Goal: Task Accomplishment & Management: Manage account settings

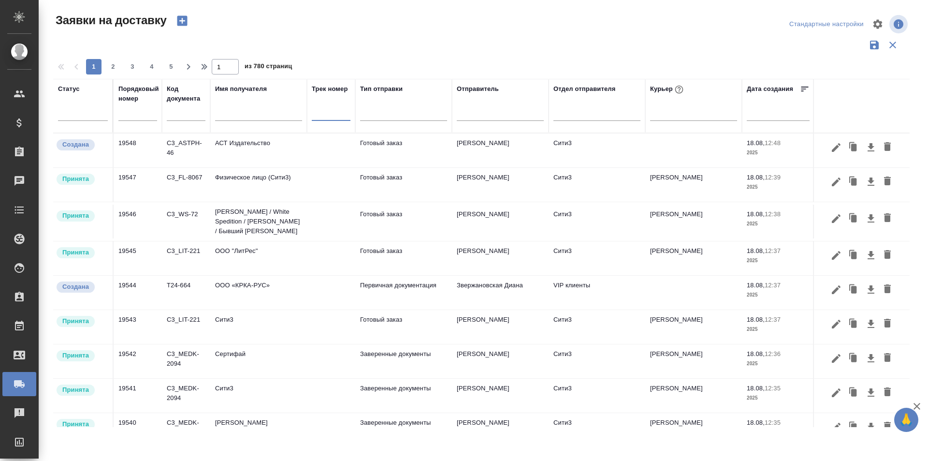
click at [129, 109] on input "text" at bounding box center [137, 114] width 39 height 14
paste input "19544"
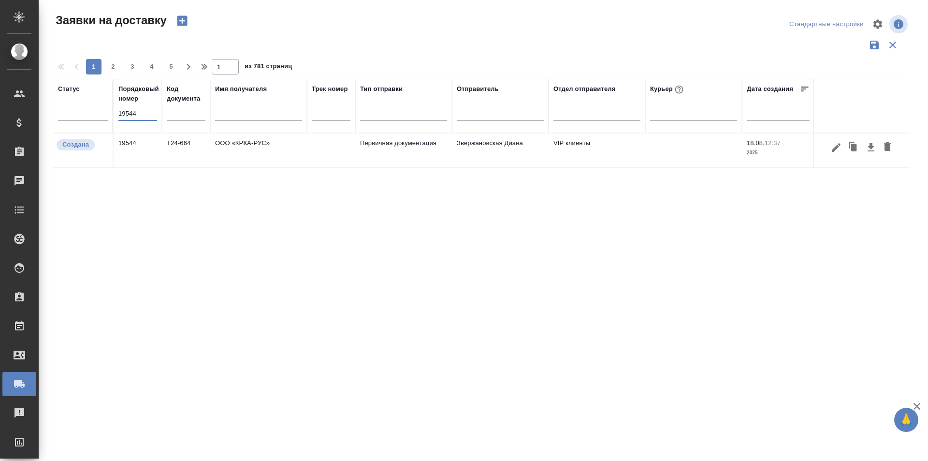
click at [130, 113] on input "19544" at bounding box center [137, 114] width 39 height 14
paste input "27"
type input "19527"
click at [839, 144] on icon "button" at bounding box center [836, 147] width 9 height 9
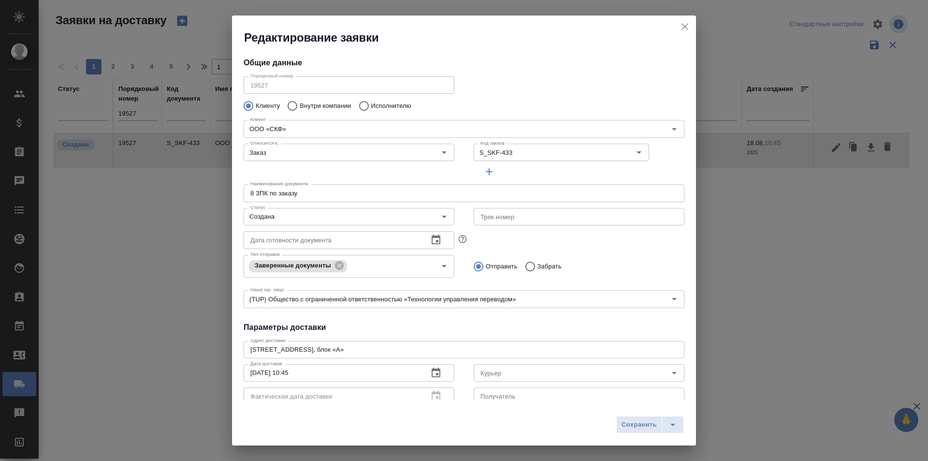
type input "[PERSON_NAME]"
type input "[PHONE_NUMBER]"
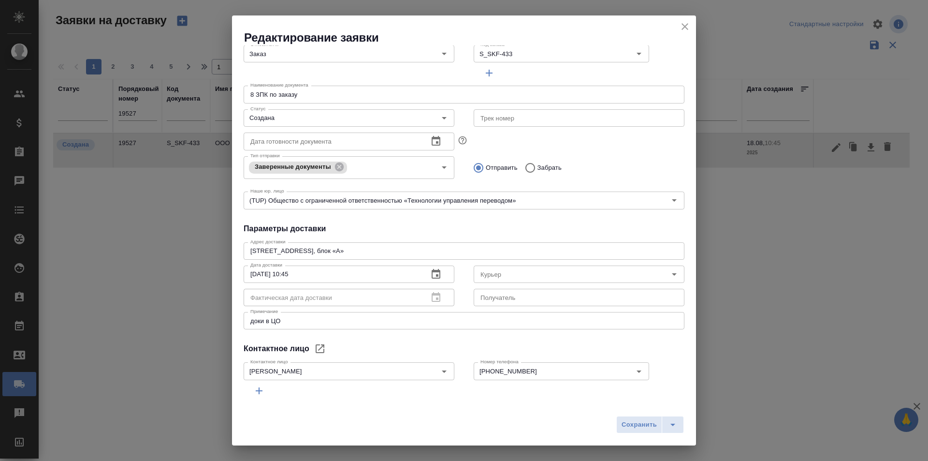
type input "[PERSON_NAME]"
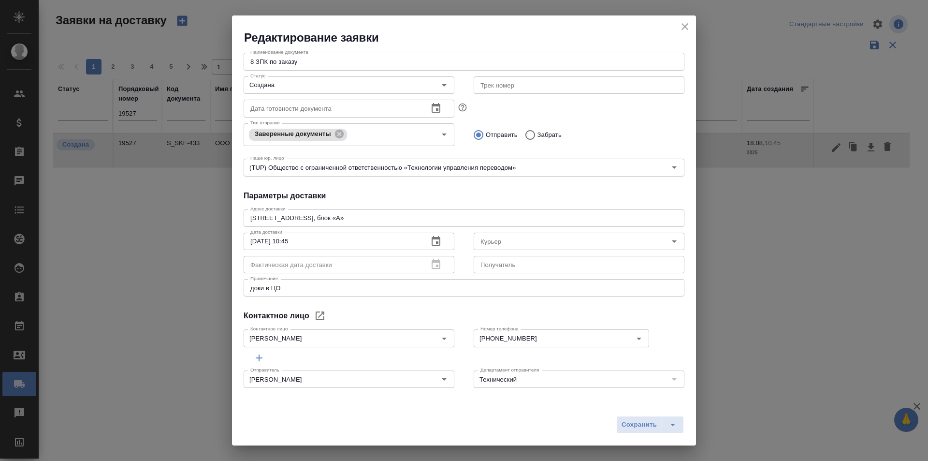
click at [686, 23] on icon "close" at bounding box center [685, 27] width 12 height 12
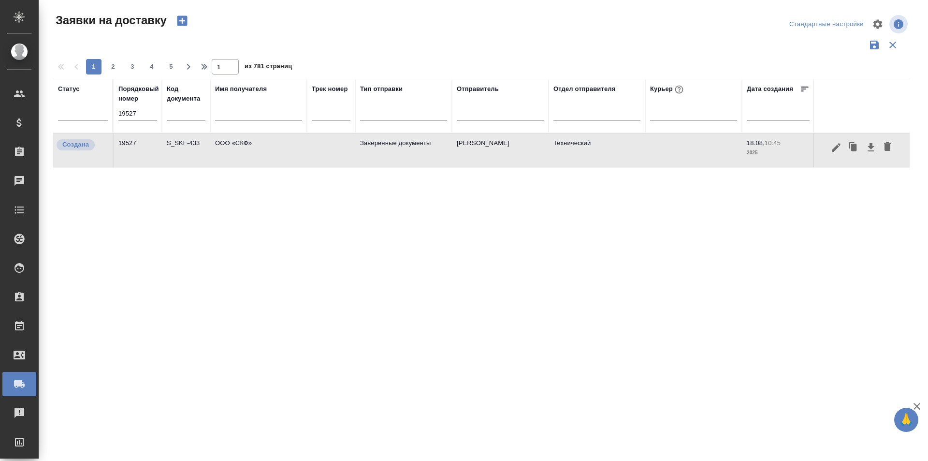
click at [151, 114] on input "19527" at bounding box center [137, 114] width 39 height 14
paste input "34"
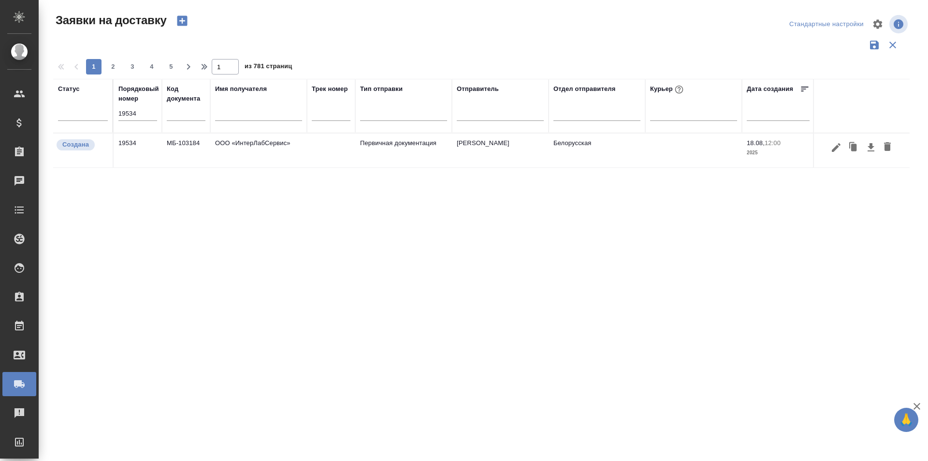
click at [291, 265] on div "Статус Порядковый номер 19534 Код документа Имя получателя Трек номер Тип отпра…" at bounding box center [481, 253] width 857 height 348
click at [868, 152] on icon "button" at bounding box center [872, 148] width 12 height 12
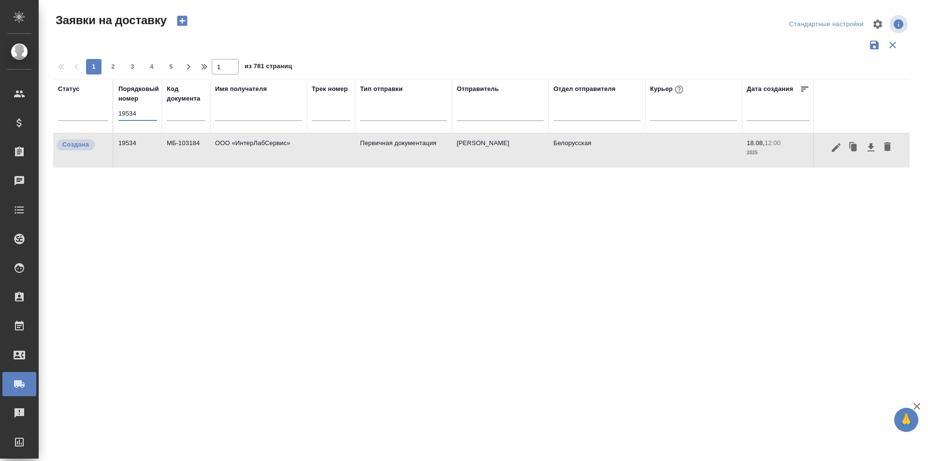
click at [128, 111] on input "19534" at bounding box center [137, 114] width 39 height 14
paste input "07"
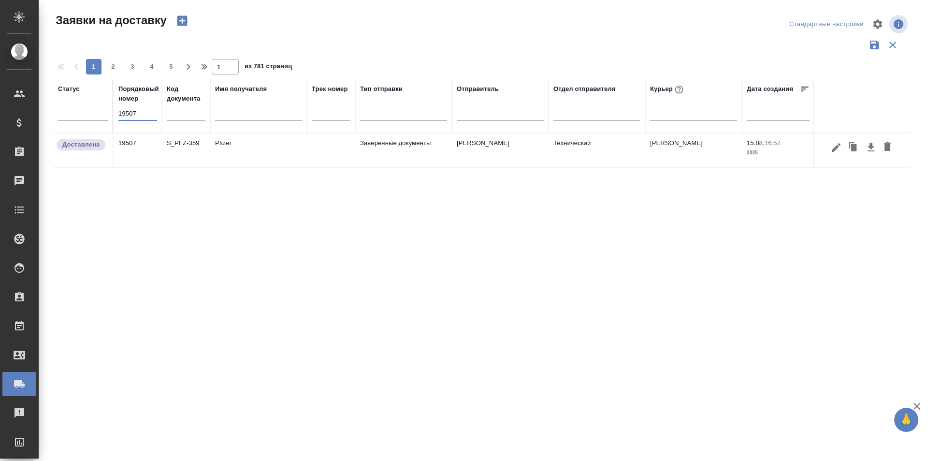
click at [140, 117] on input "19507" at bounding box center [137, 114] width 39 height 14
paste input "27"
type input "19527"
click at [835, 146] on icon "button" at bounding box center [837, 148] width 12 height 12
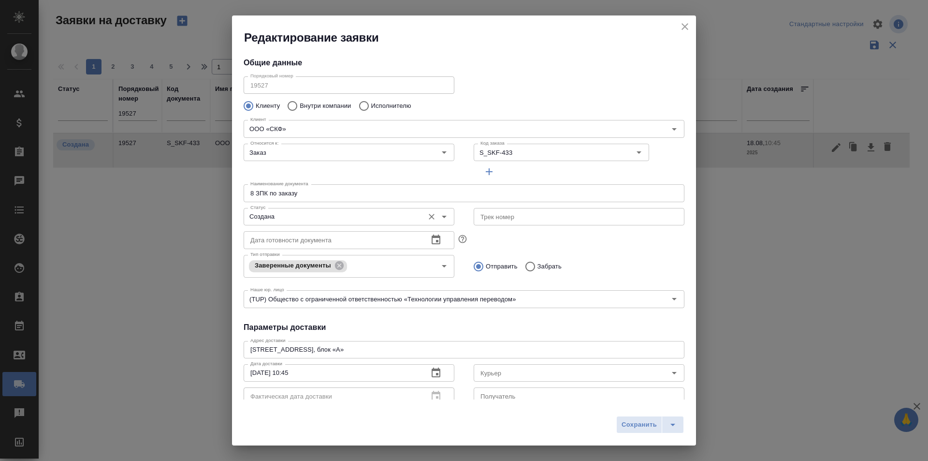
click at [309, 218] on input "Создана" at bounding box center [333, 217] width 173 height 12
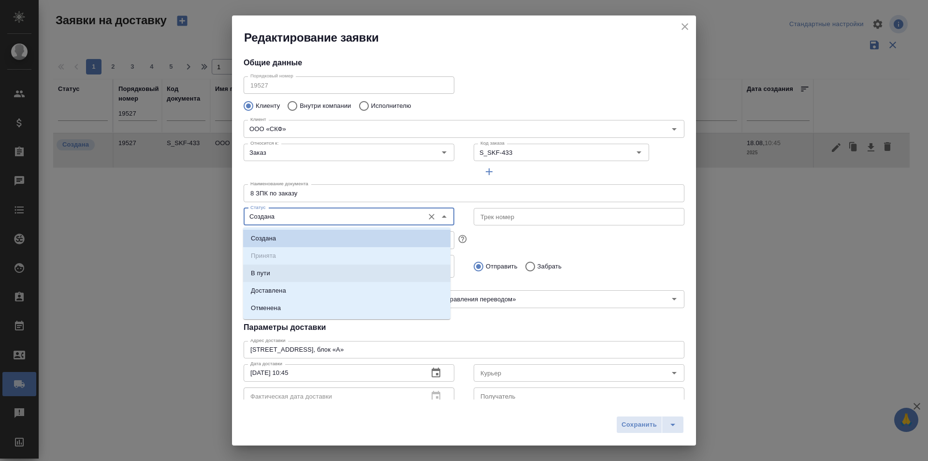
click at [291, 280] on li "В пути" at bounding box center [346, 273] width 207 height 17
click at [296, 222] on input "В пути" at bounding box center [333, 217] width 173 height 12
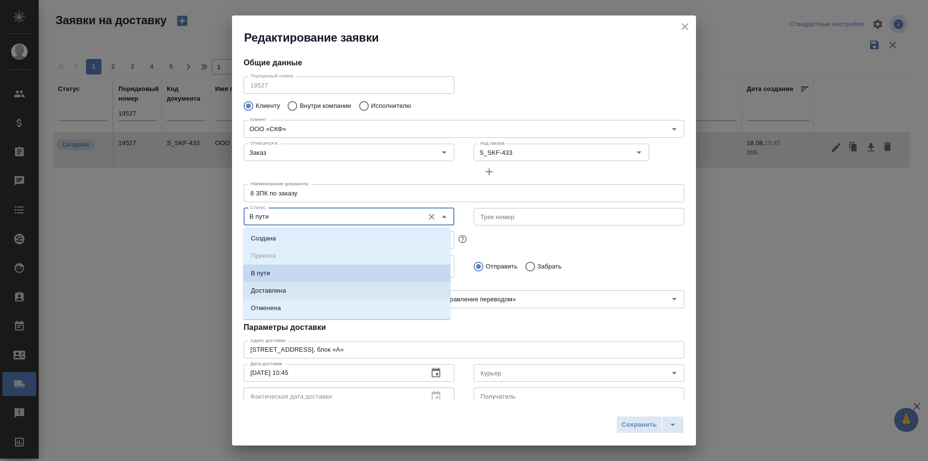
drag, startPoint x: 277, startPoint y: 290, endPoint x: 324, endPoint y: 311, distance: 51.8
click at [276, 291] on p "Доставлена" at bounding box center [268, 291] width 35 height 10
type input "Доставлена"
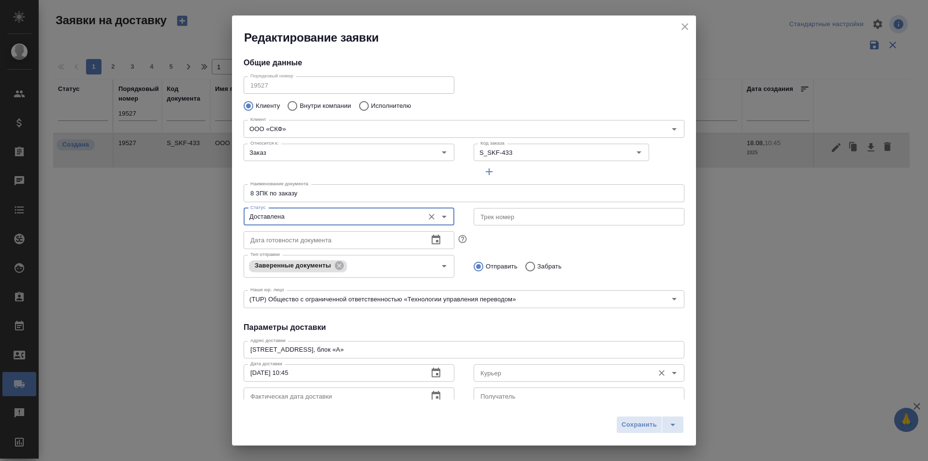
click at [507, 379] on div "Курьер" at bounding box center [579, 372] width 211 height 17
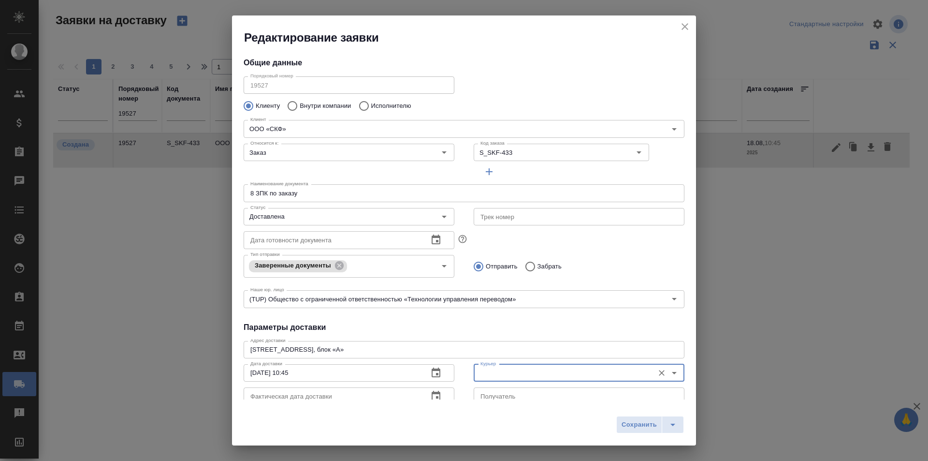
click at [508, 372] on input "Курьер" at bounding box center [563, 373] width 173 height 12
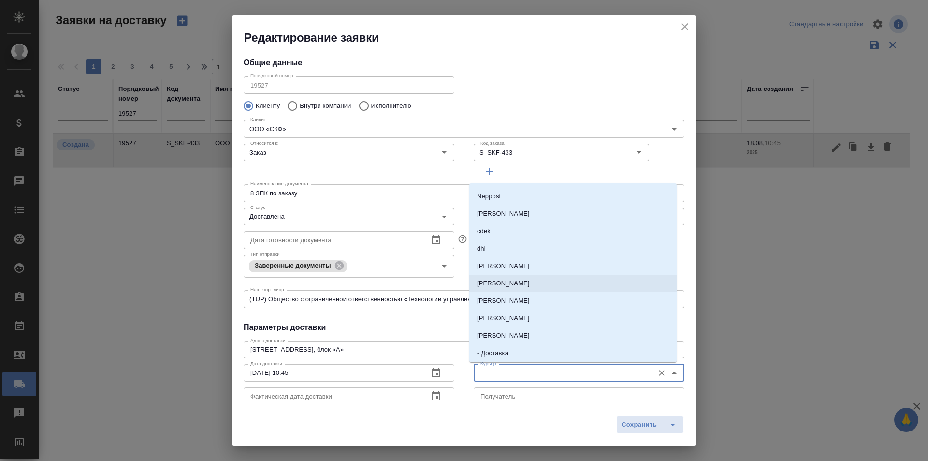
scroll to position [48, 0]
click at [515, 317] on p "[PERSON_NAME]" at bounding box center [503, 320] width 53 height 10
type input "[PERSON_NAME]"
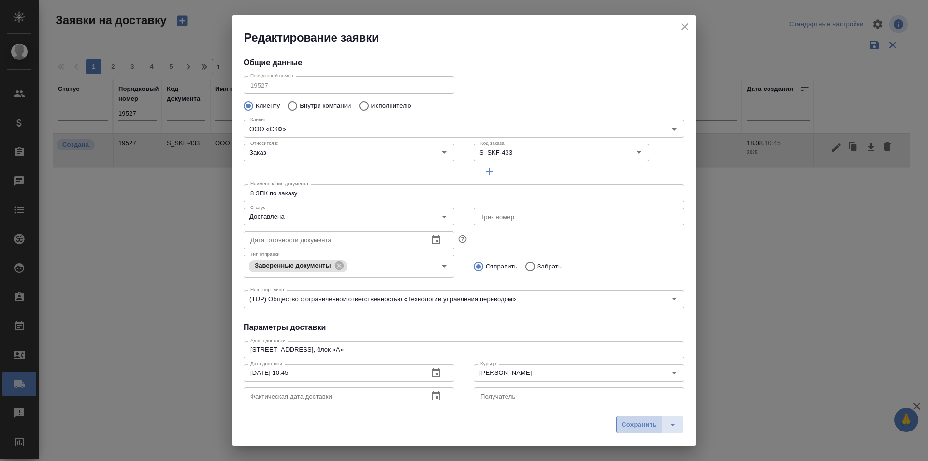
click at [629, 419] on span "Сохранить" at bounding box center [639, 424] width 35 height 11
type input "Создана"
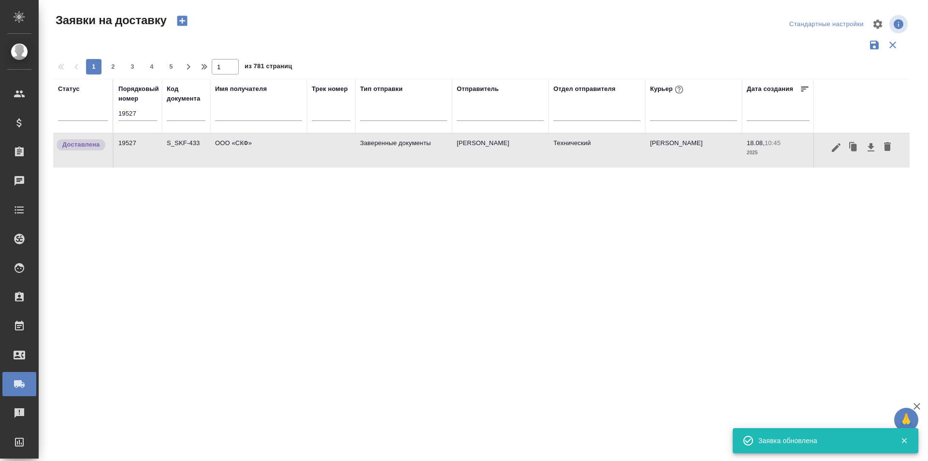
click at [147, 116] on input "19527" at bounding box center [137, 114] width 39 height 14
paste input "35"
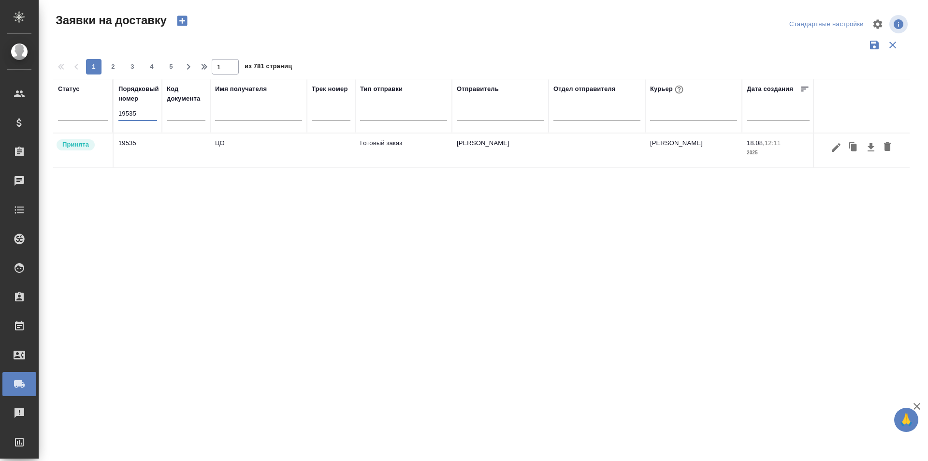
type input "19535"
click at [837, 151] on icon "button" at bounding box center [837, 148] width 12 height 12
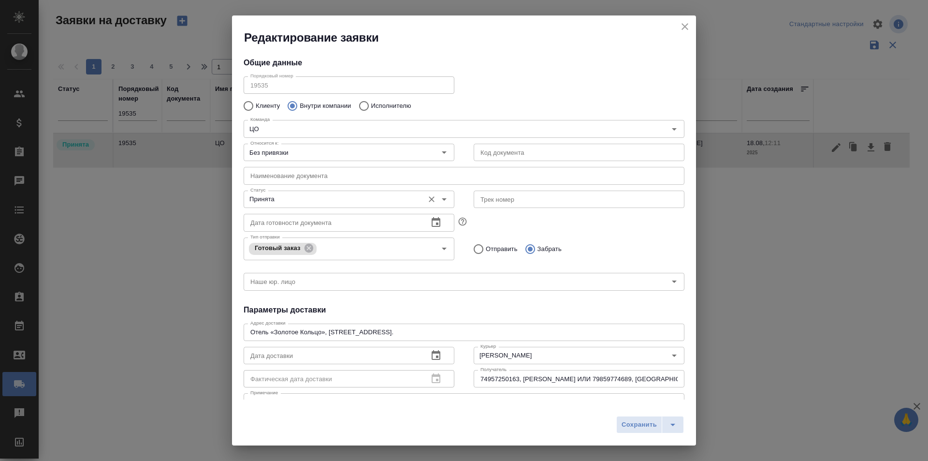
click at [320, 191] on div "Принята Статус" at bounding box center [349, 199] width 211 height 17
click at [313, 200] on input "Принята" at bounding box center [333, 199] width 173 height 12
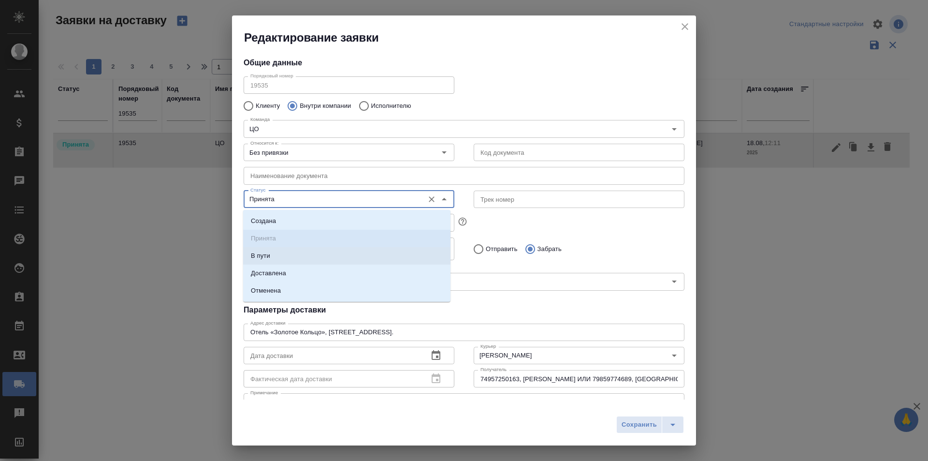
click at [297, 275] on li "Доставлена" at bounding box center [346, 273] width 207 height 17
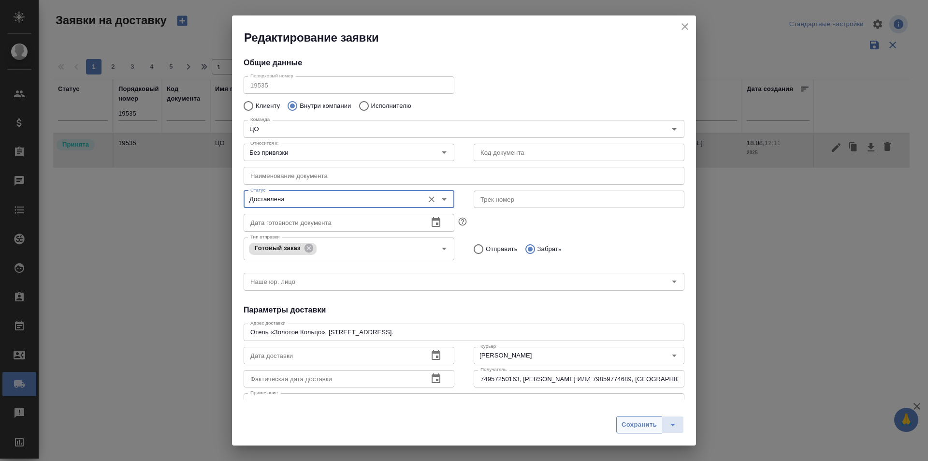
click at [629, 427] on span "Сохранить" at bounding box center [639, 424] width 35 height 11
type input "Принята"
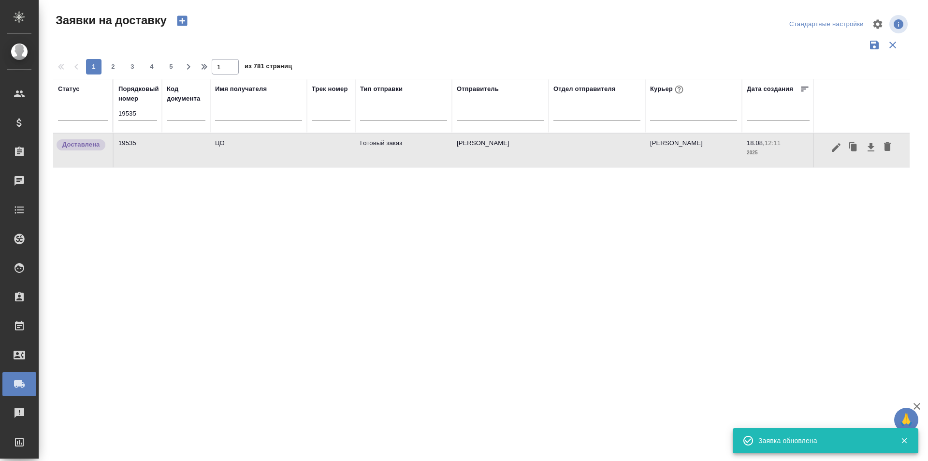
click at [129, 113] on input "19535" at bounding box center [137, 114] width 39 height 14
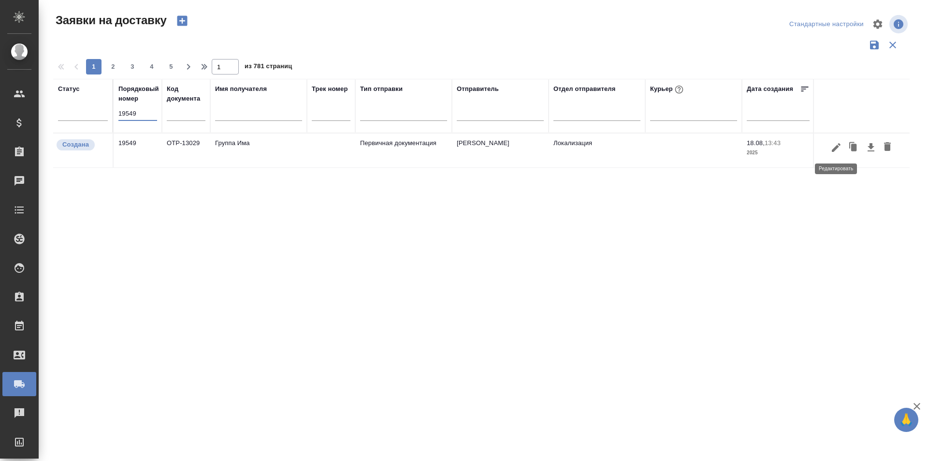
type input "19549"
click at [835, 145] on icon "button" at bounding box center [837, 148] width 12 height 12
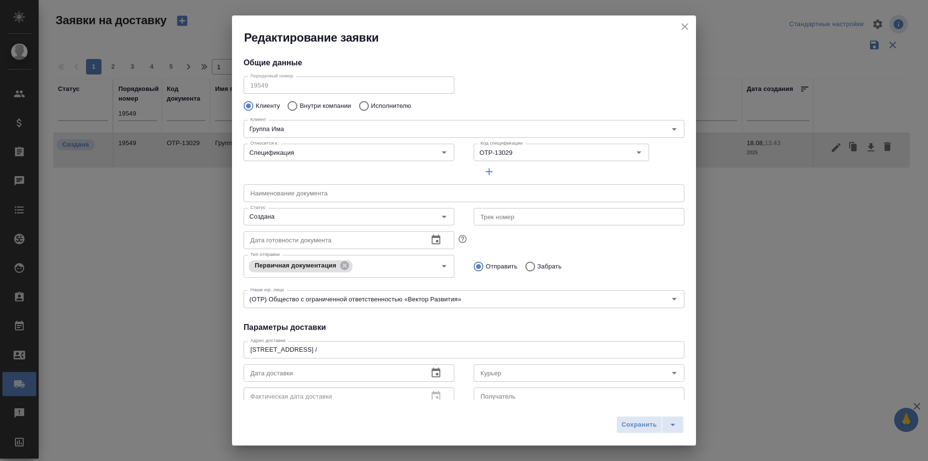
type input "[PERSON_NAME]"
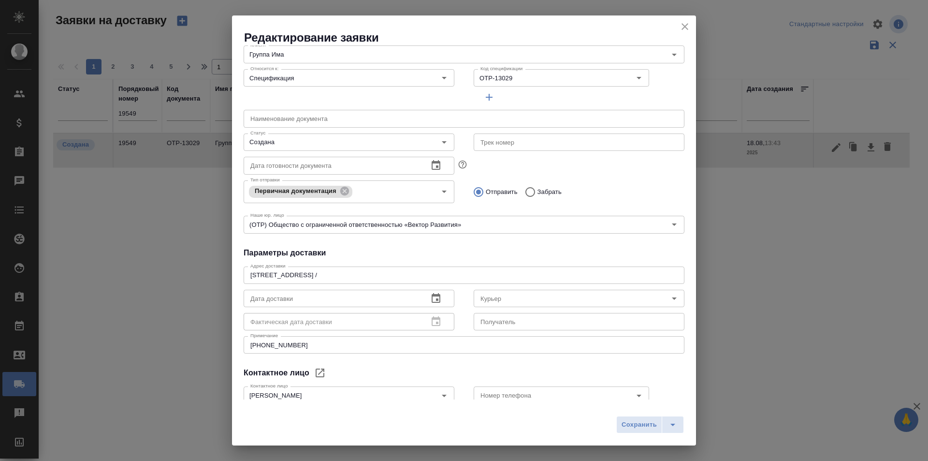
scroll to position [132, 0]
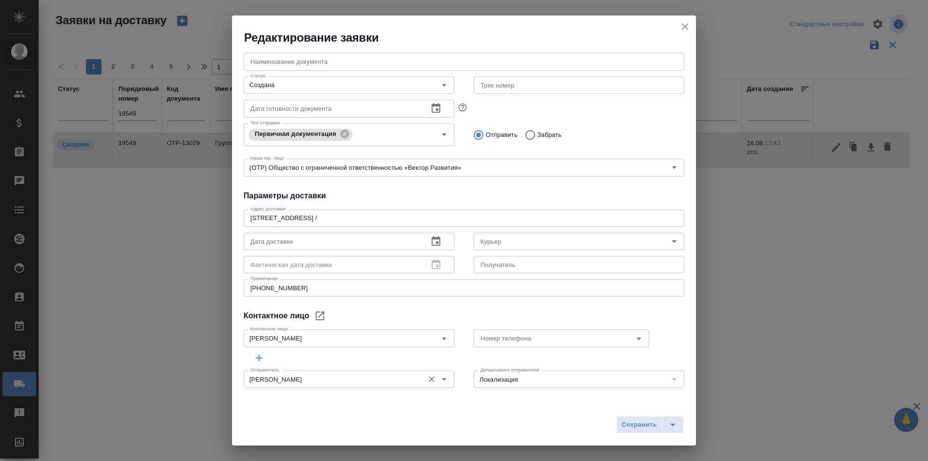
click at [262, 388] on div "[PERSON_NAME]" at bounding box center [349, 378] width 211 height 17
click at [259, 378] on input "[PERSON_NAME]" at bounding box center [333, 379] width 173 height 12
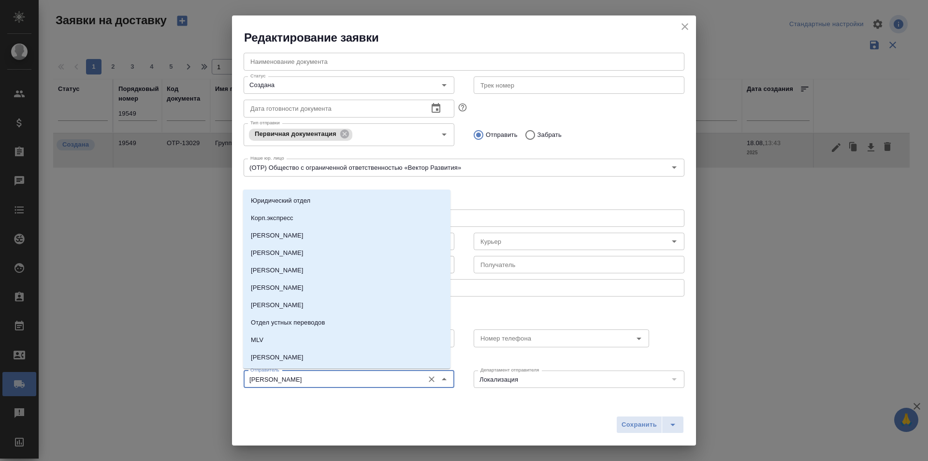
click at [259, 378] on input "[PERSON_NAME]" at bounding box center [333, 379] width 173 height 12
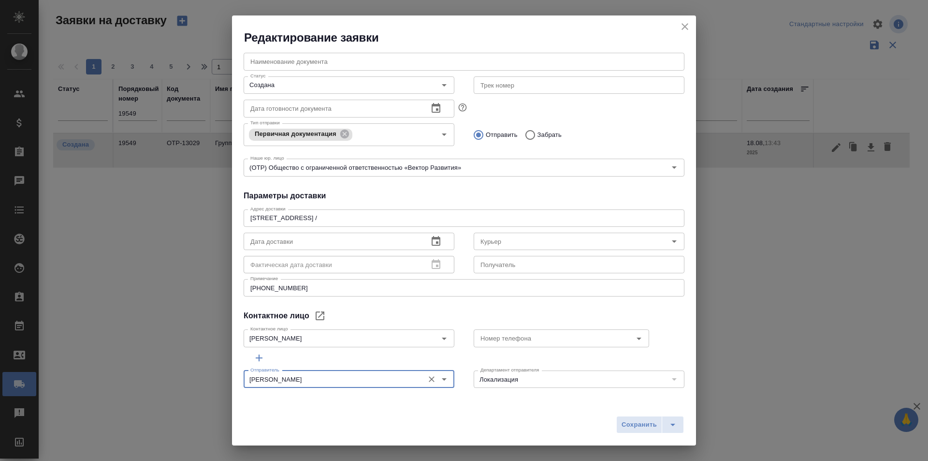
click at [407, 307] on div "Общие данные Порядковый номер 19549 Порядковый номер Клиенту Внутри компании Ис…" at bounding box center [464, 222] width 464 height 354
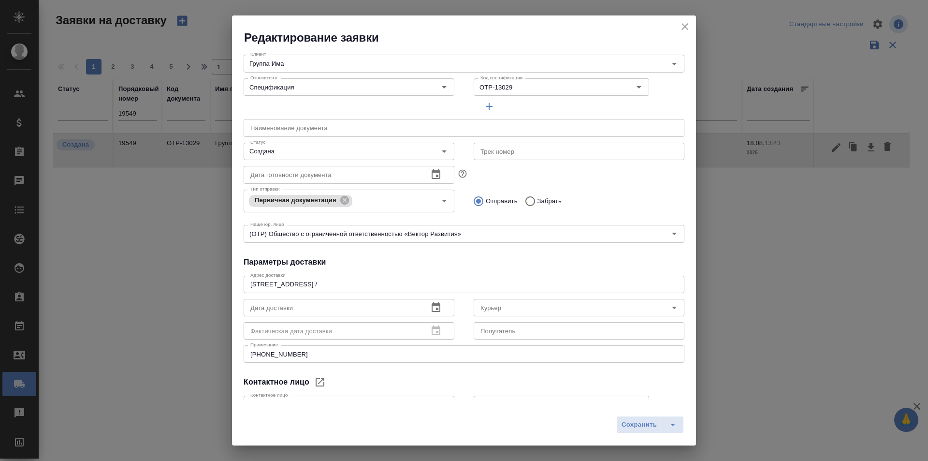
scroll to position [0, 0]
